Goal: Task Accomplishment & Management: Manage account settings

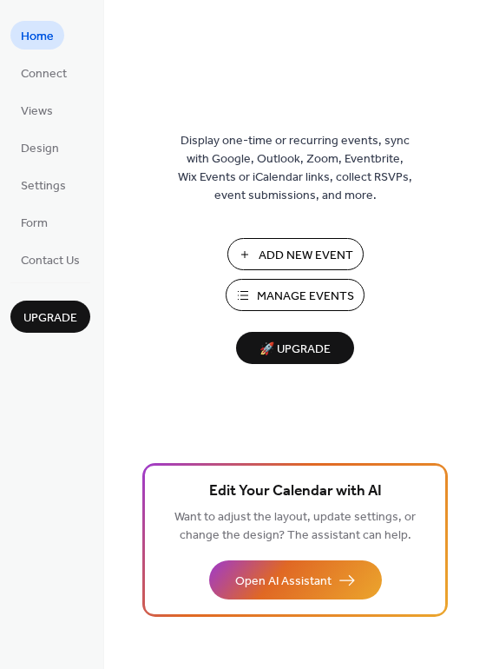
click at [286, 290] on span "Manage Events" at bounding box center [305, 296] width 97 height 18
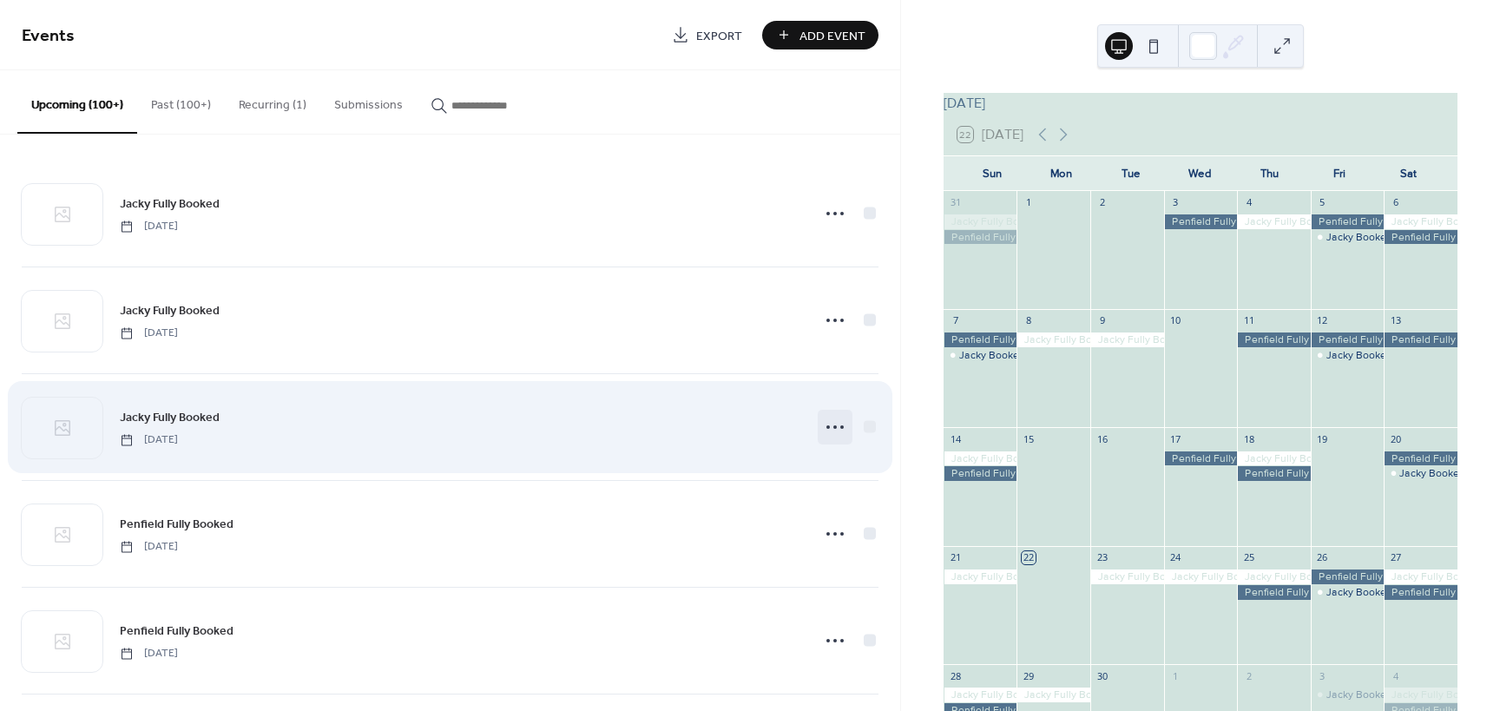
click at [835, 430] on icon at bounding box center [835, 427] width 28 height 28
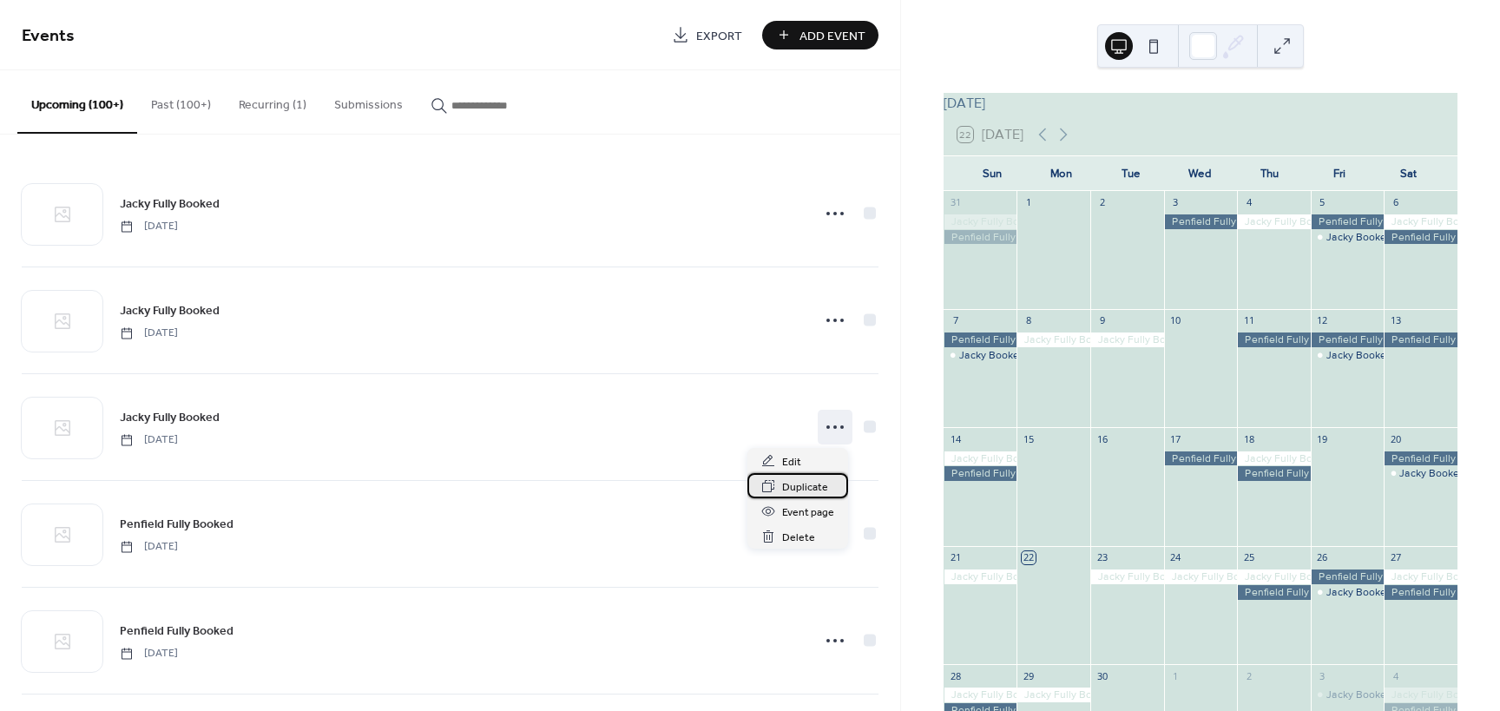
click at [809, 490] on span "Duplicate" at bounding box center [805, 487] width 46 height 18
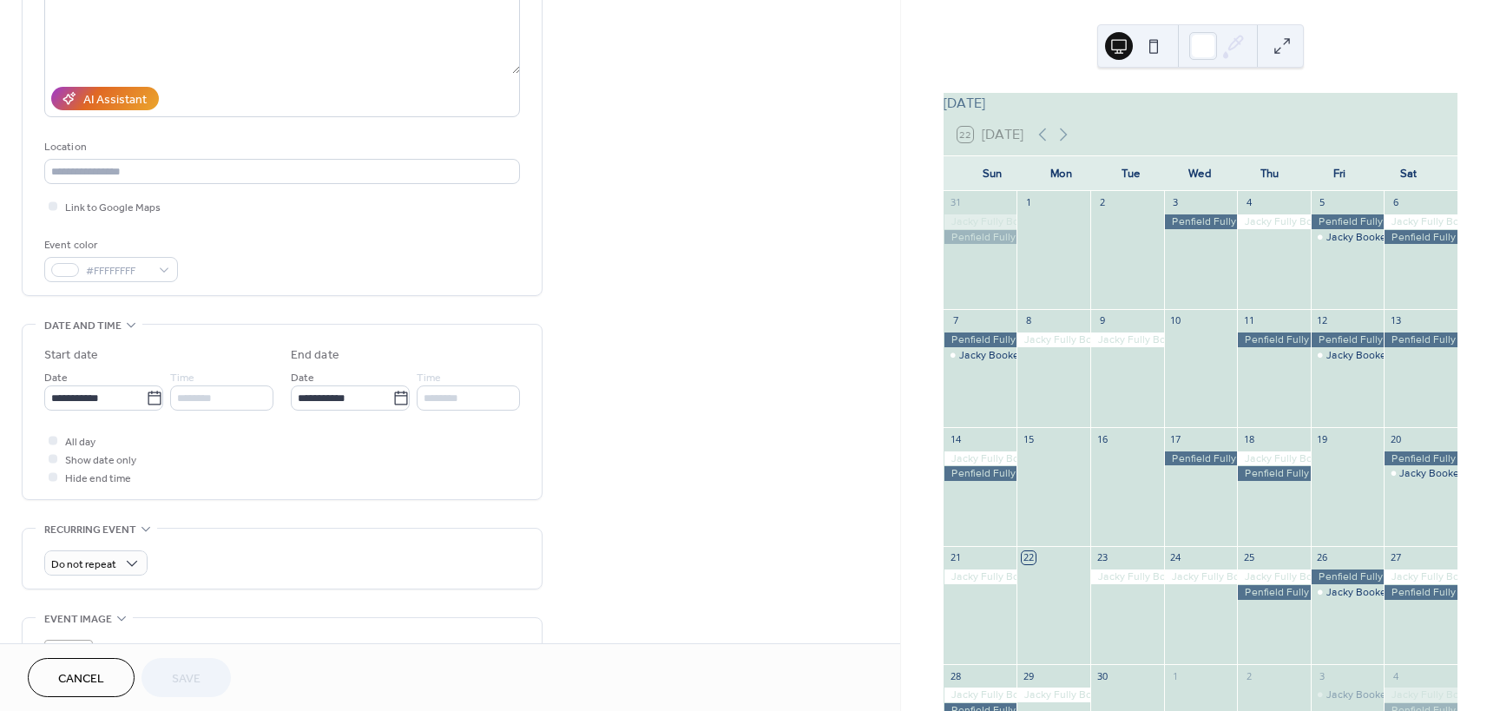
scroll to position [260, 0]
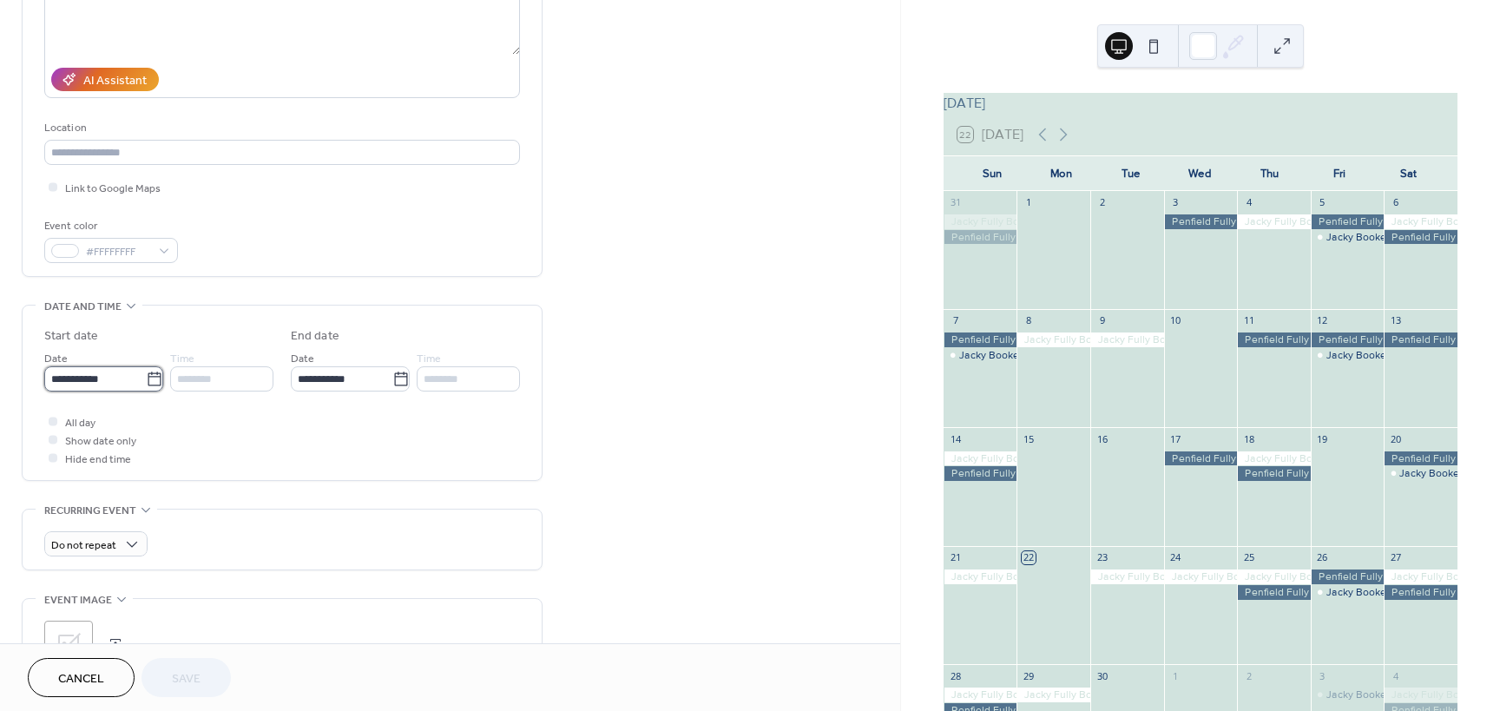
click at [134, 390] on input "**********" at bounding box center [95, 378] width 102 height 25
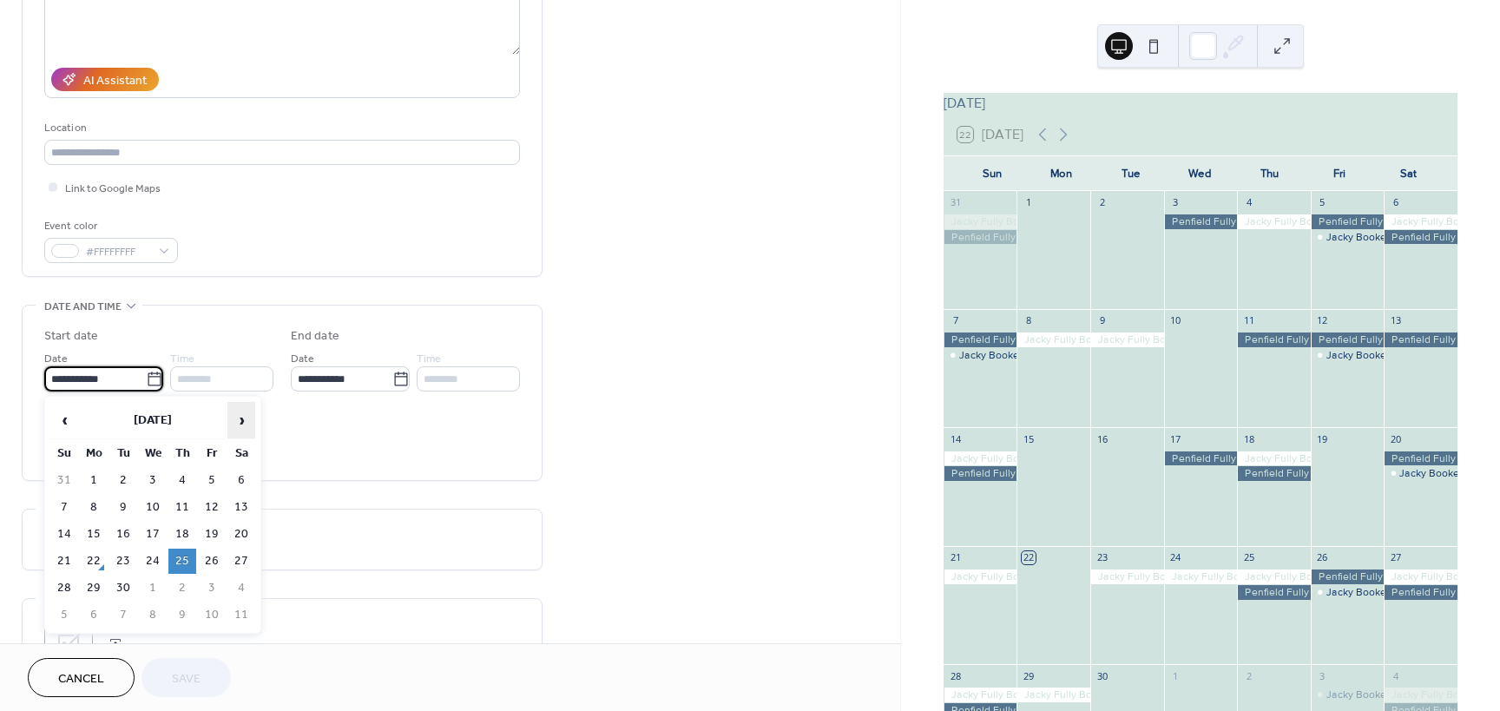
click at [236, 420] on span "›" at bounding box center [241, 420] width 26 height 35
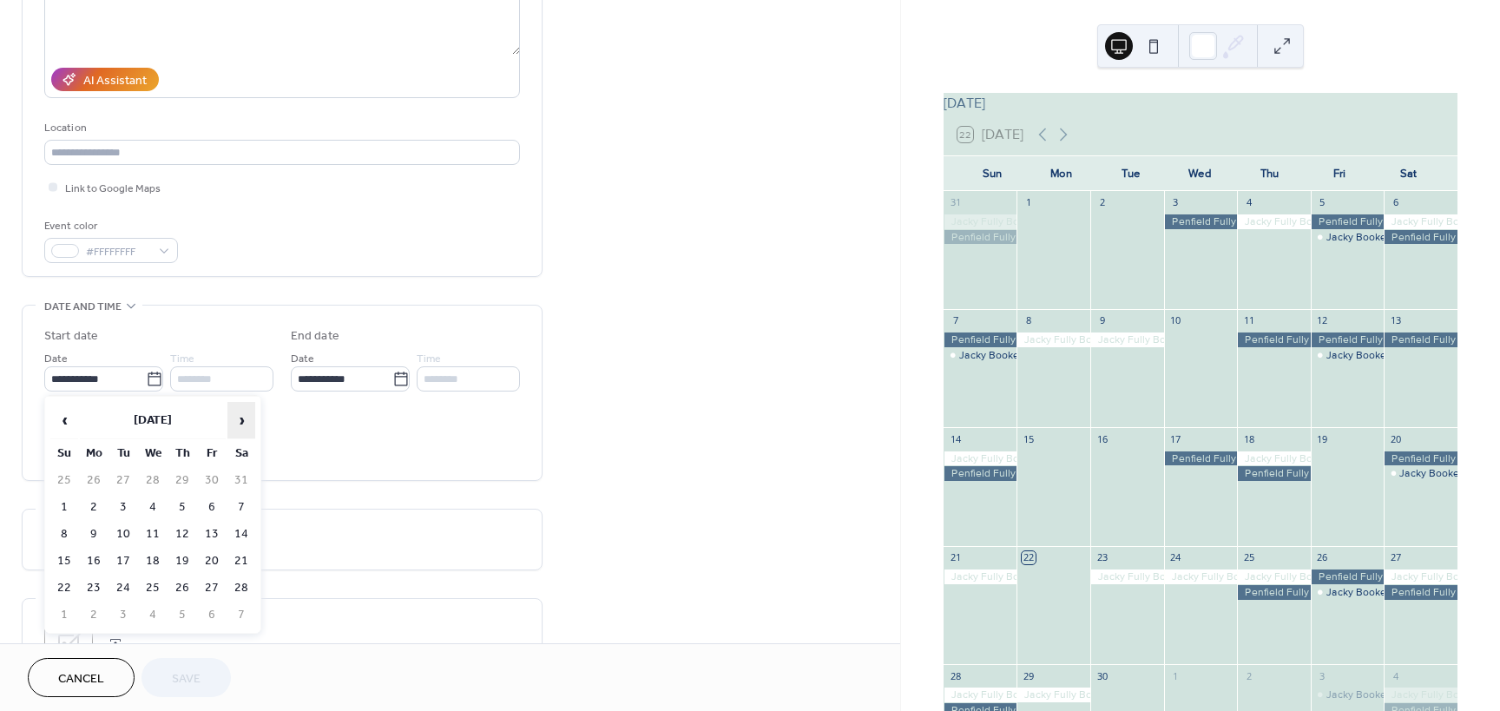
click at [236, 420] on span "›" at bounding box center [241, 420] width 26 height 35
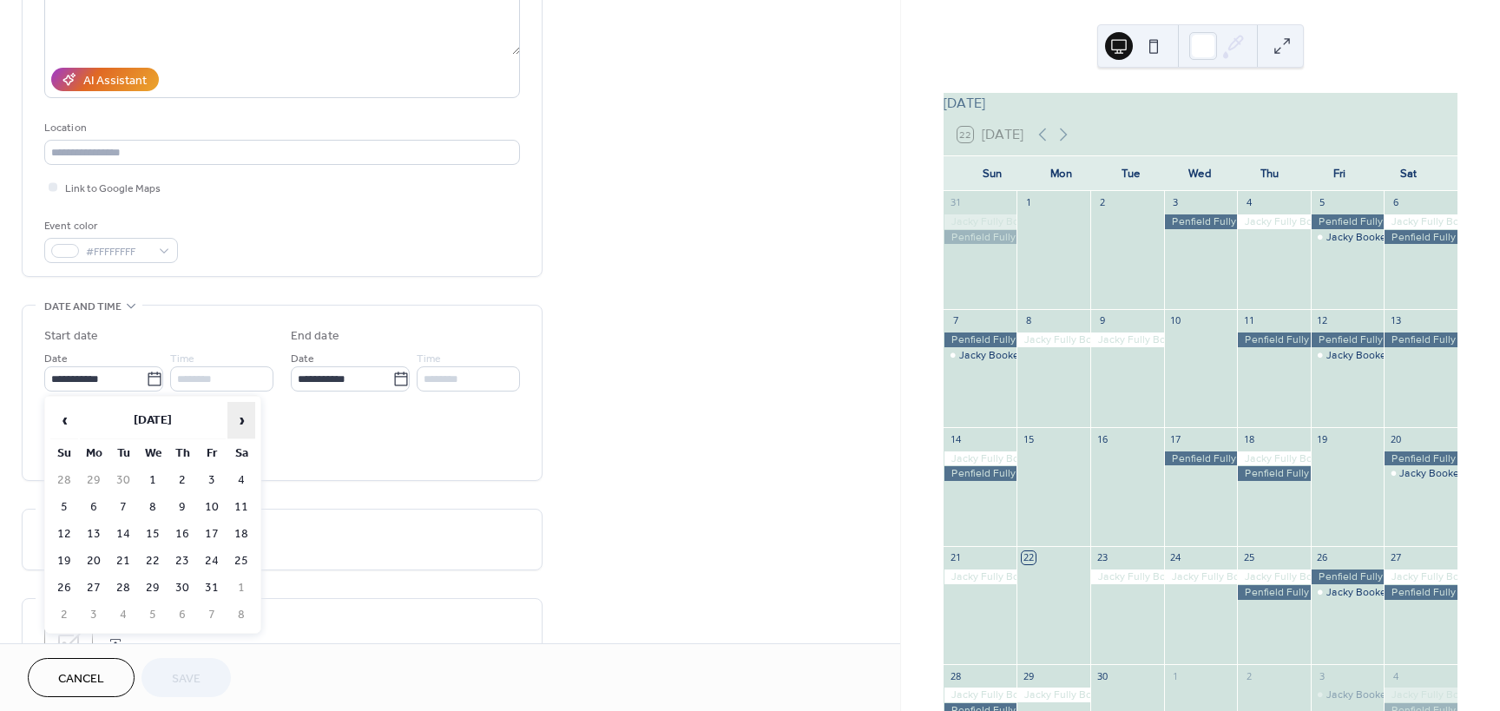
click at [236, 420] on span "›" at bounding box center [241, 420] width 26 height 35
click at [208, 556] on td "25" at bounding box center [212, 561] width 28 height 25
type input "**********"
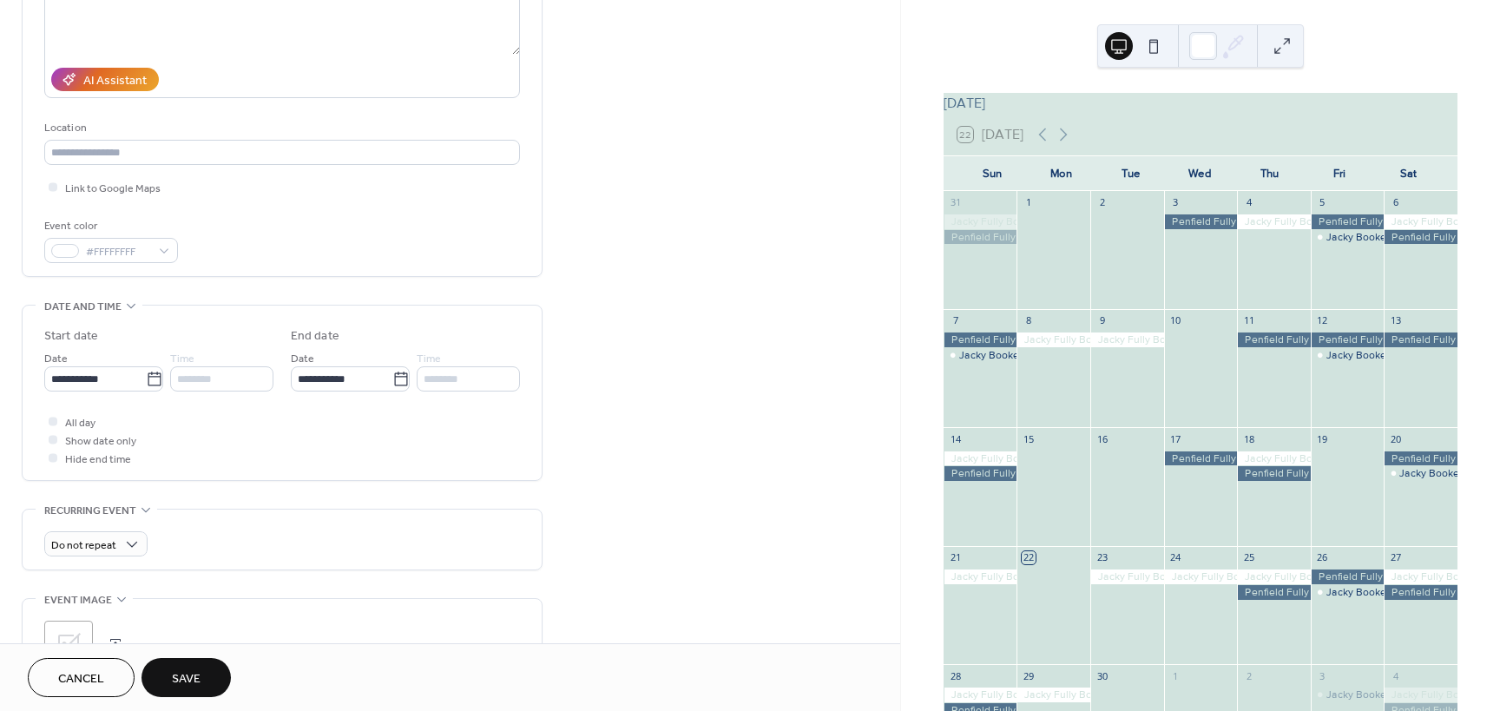
click at [207, 669] on button "Save" at bounding box center [186, 677] width 89 height 39
